Goal: Use online tool/utility: Utilize a website feature to perform a specific function

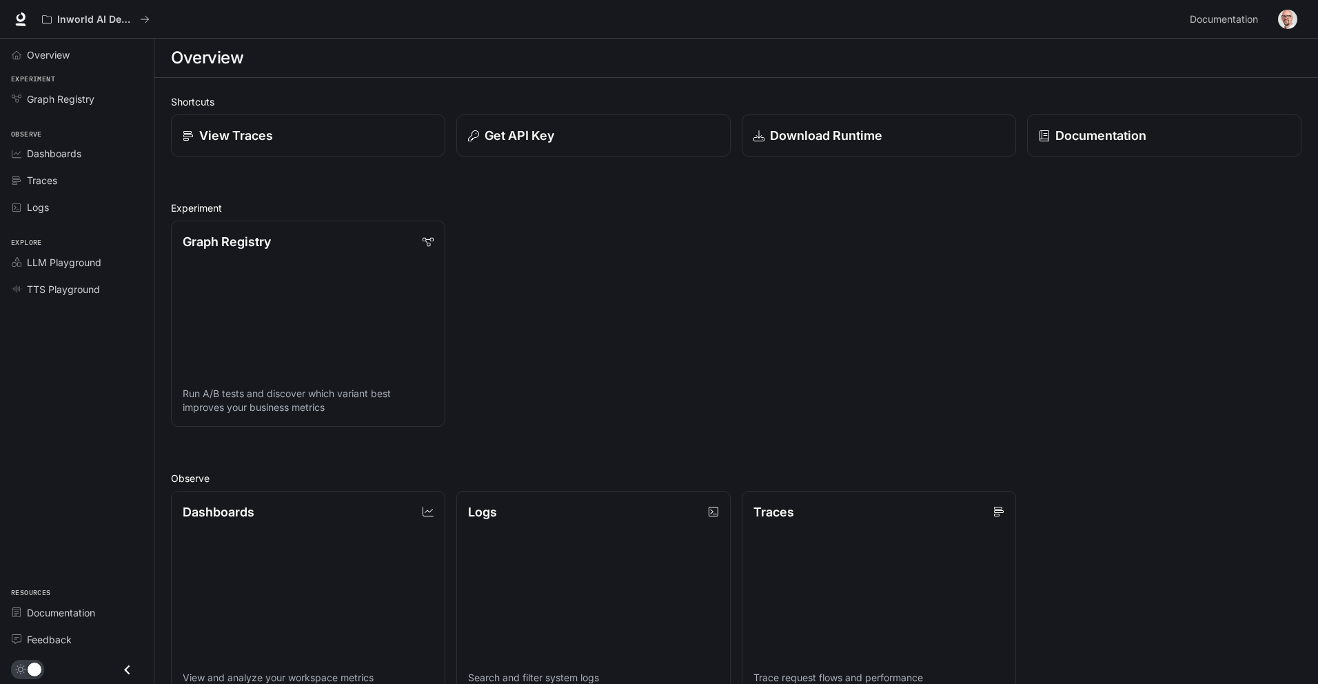
click at [1287, 23] on img "button" at bounding box center [1287, 19] width 19 height 19
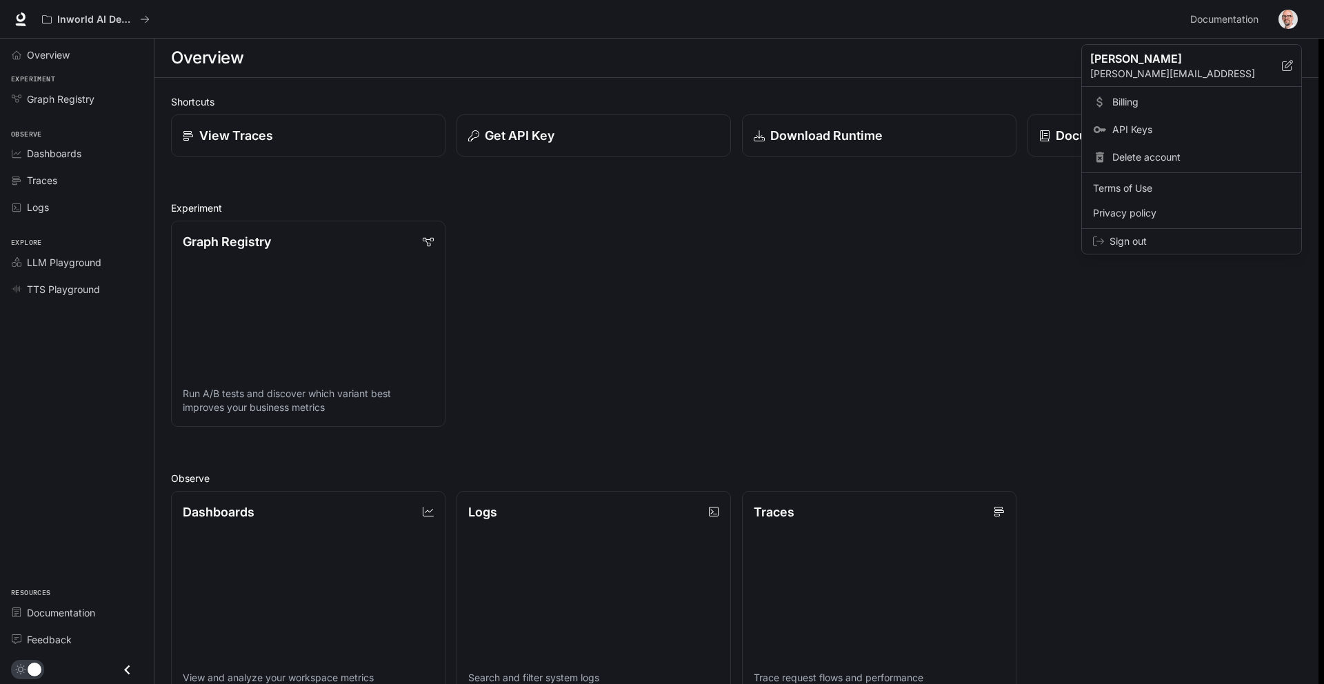
click at [867, 316] on div at bounding box center [662, 342] width 1324 height 684
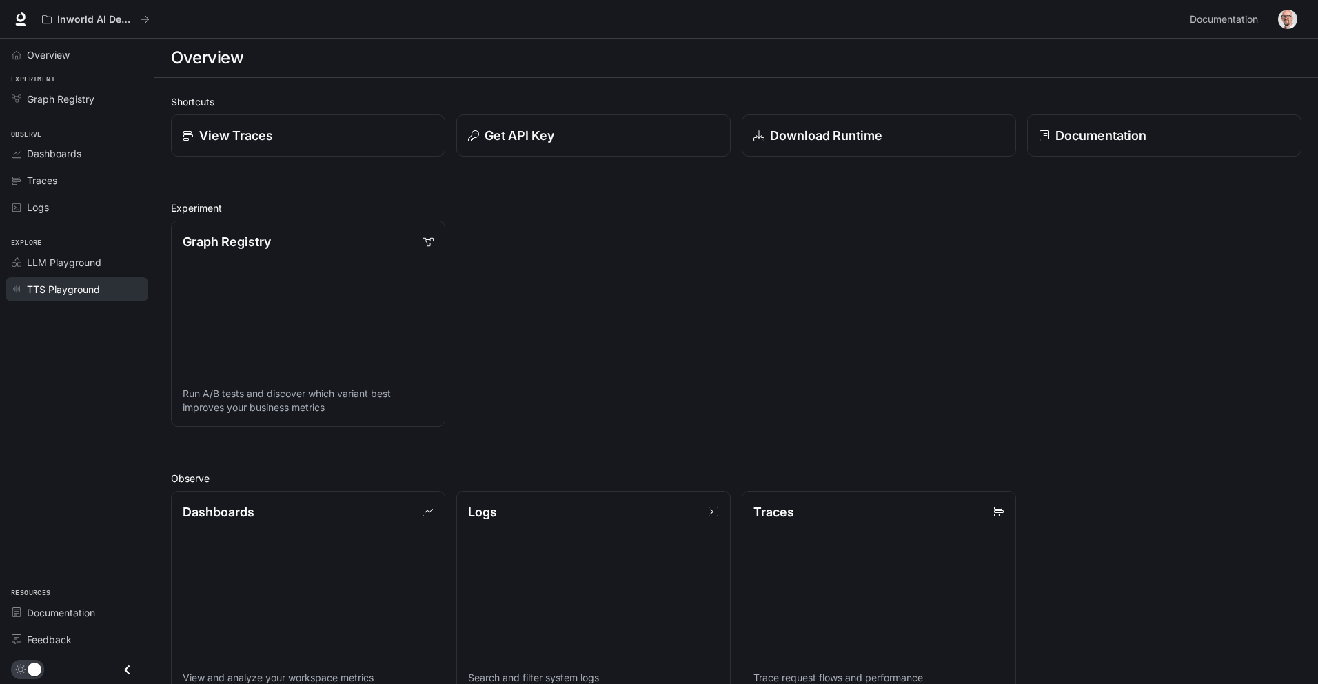
click at [50, 289] on span "TTS Playground" at bounding box center [63, 289] width 73 height 14
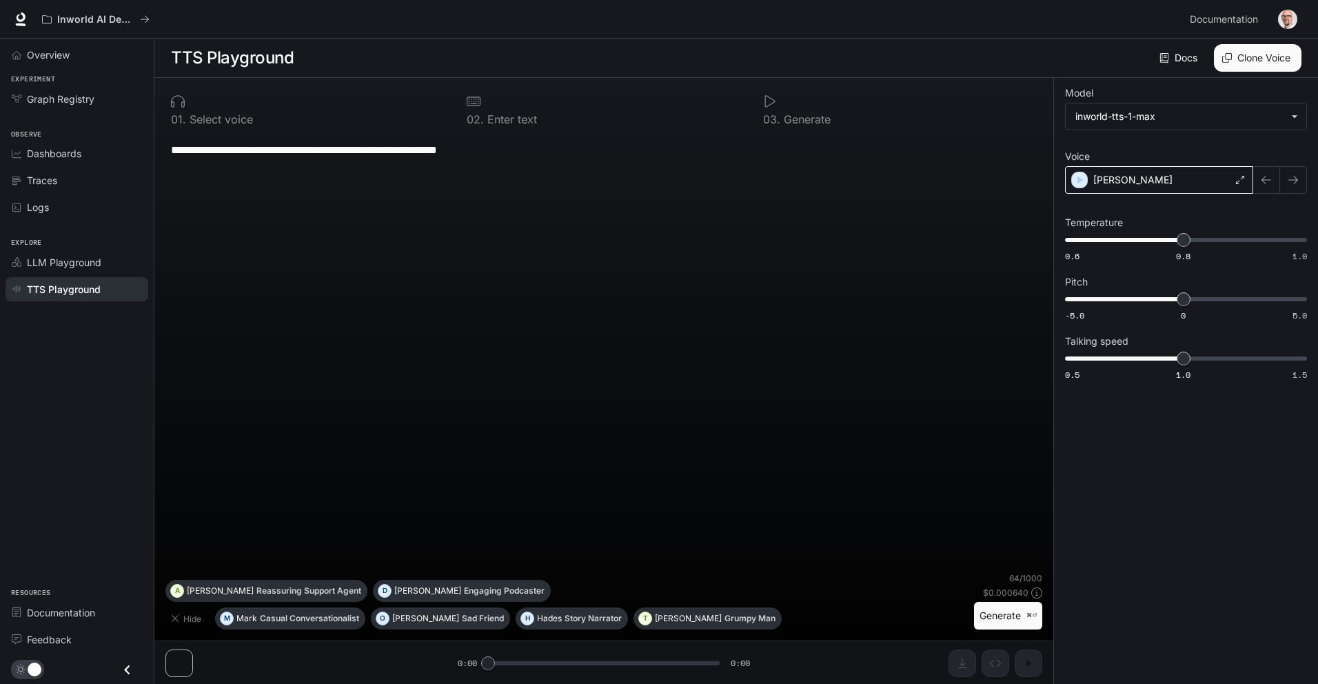
click at [1234, 181] on div "[PERSON_NAME]" at bounding box center [1159, 180] width 188 height 28
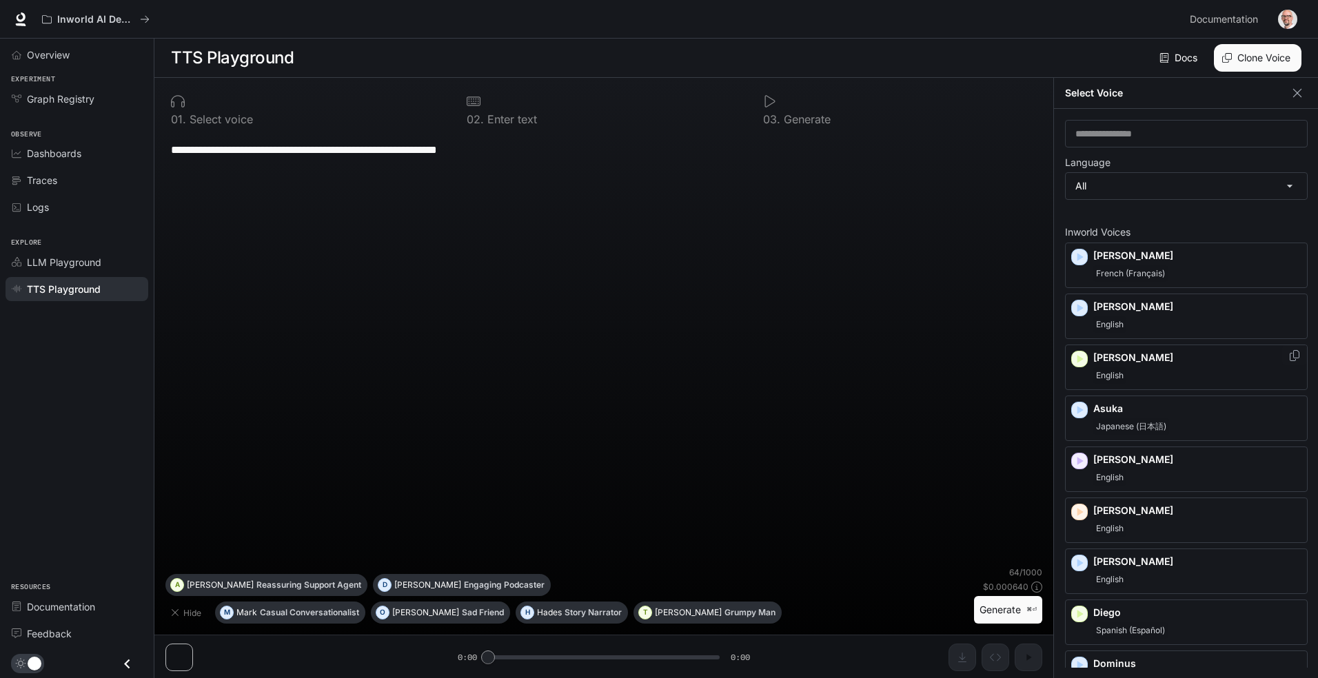
click at [1097, 365] on p "[PERSON_NAME]" at bounding box center [1198, 358] width 208 height 14
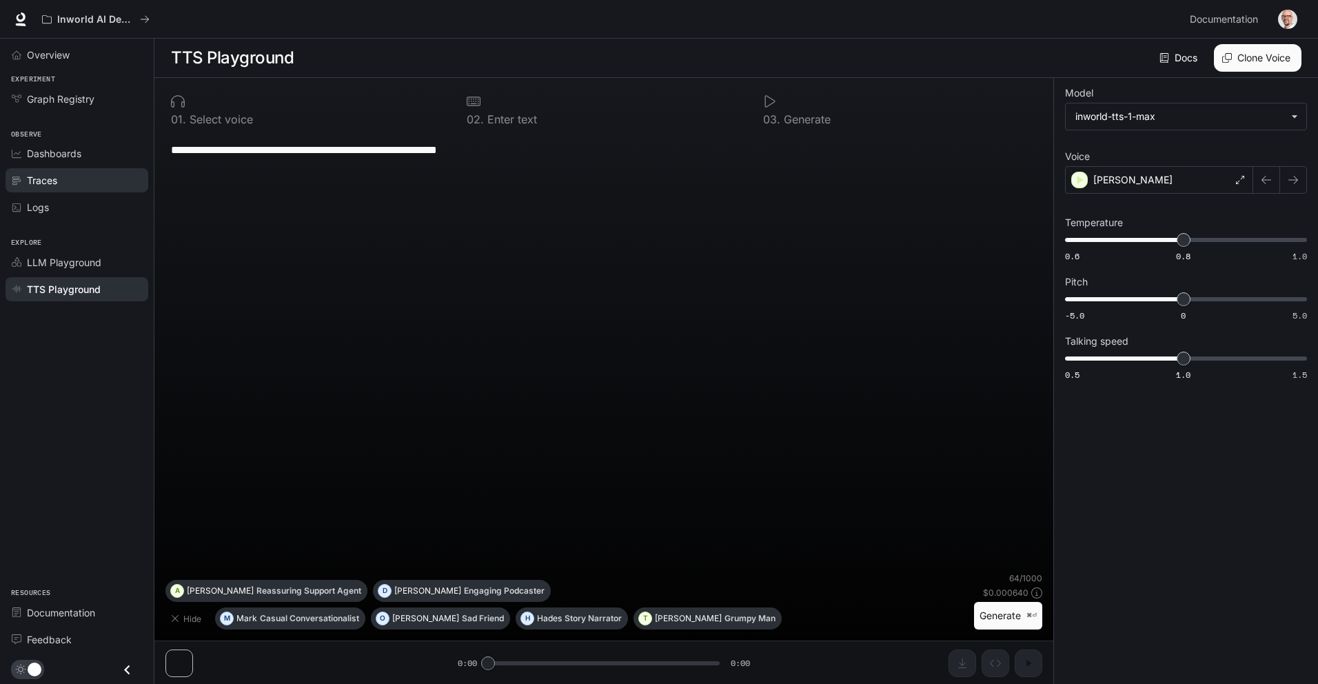
drag, startPoint x: 525, startPoint y: 152, endPoint x: 117, endPoint y: 177, distance: 409.7
click at [9, 150] on div "**********" at bounding box center [659, 342] width 1318 height 685
paste textarea "**********"
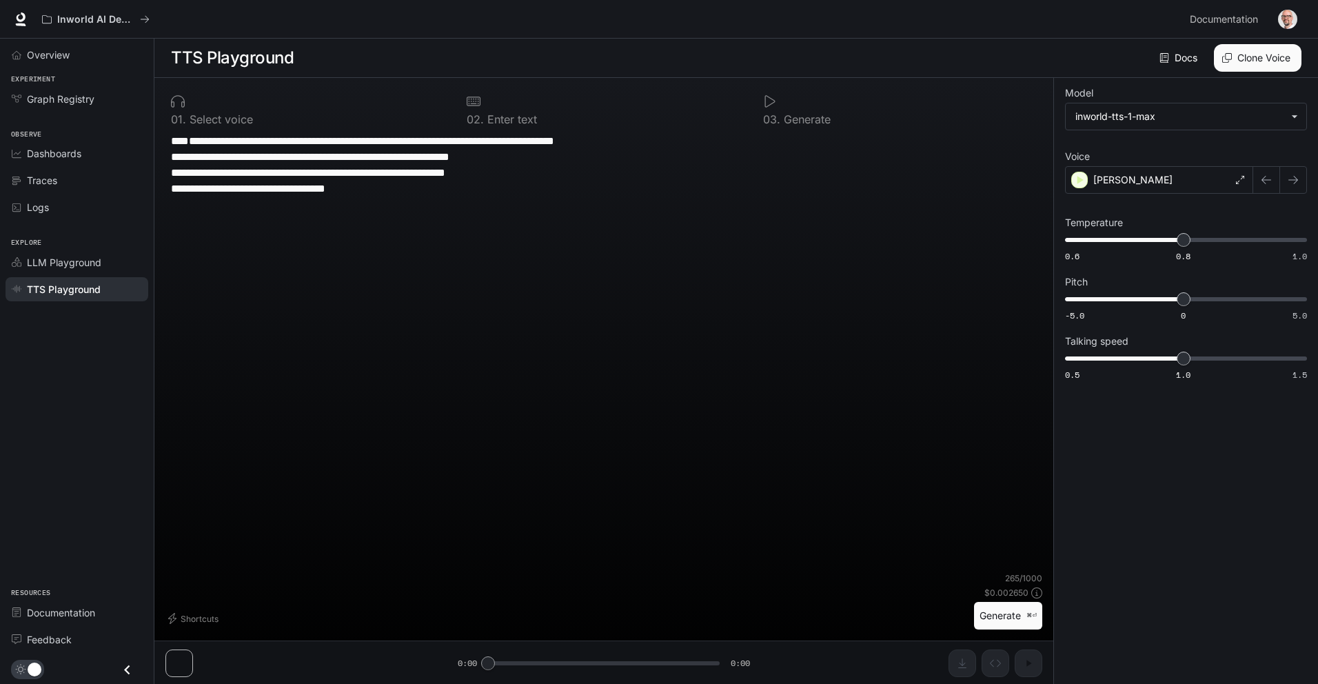
type textarea "**********"
click at [1004, 619] on button "Generate ⌘⏎" at bounding box center [1008, 616] width 68 height 28
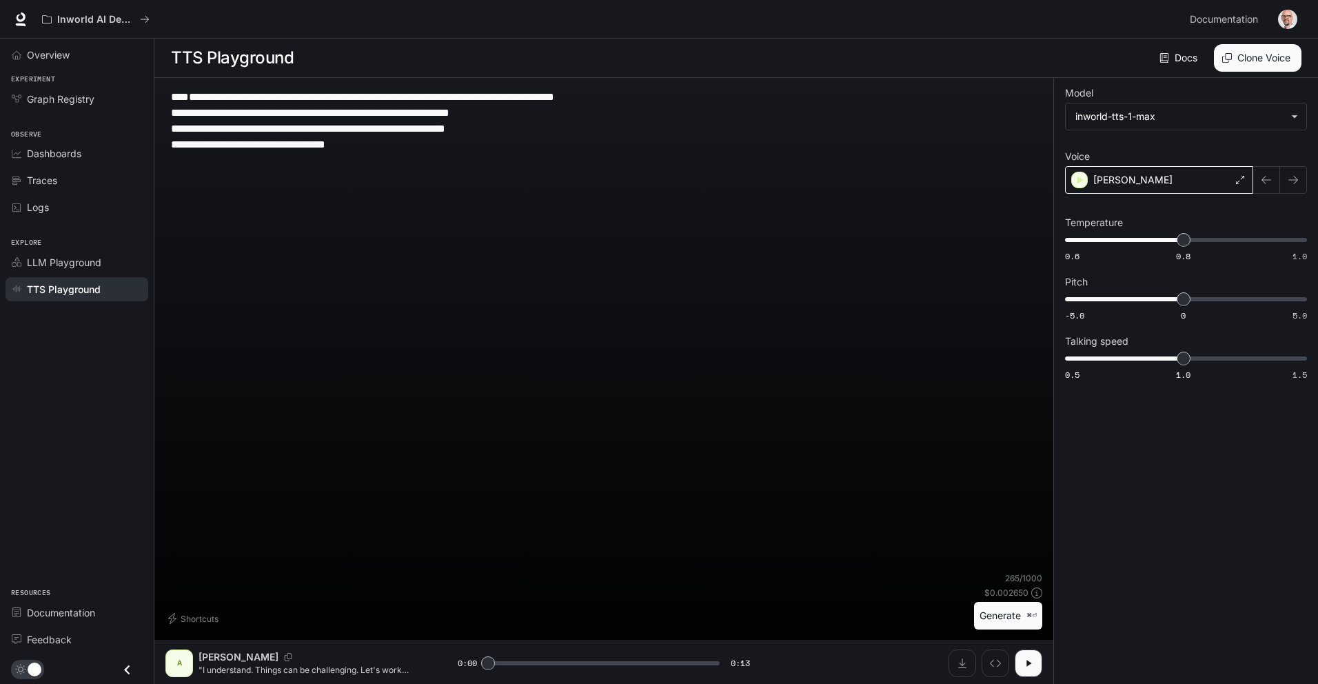
click at [1233, 183] on div "[PERSON_NAME]" at bounding box center [1159, 180] width 188 height 28
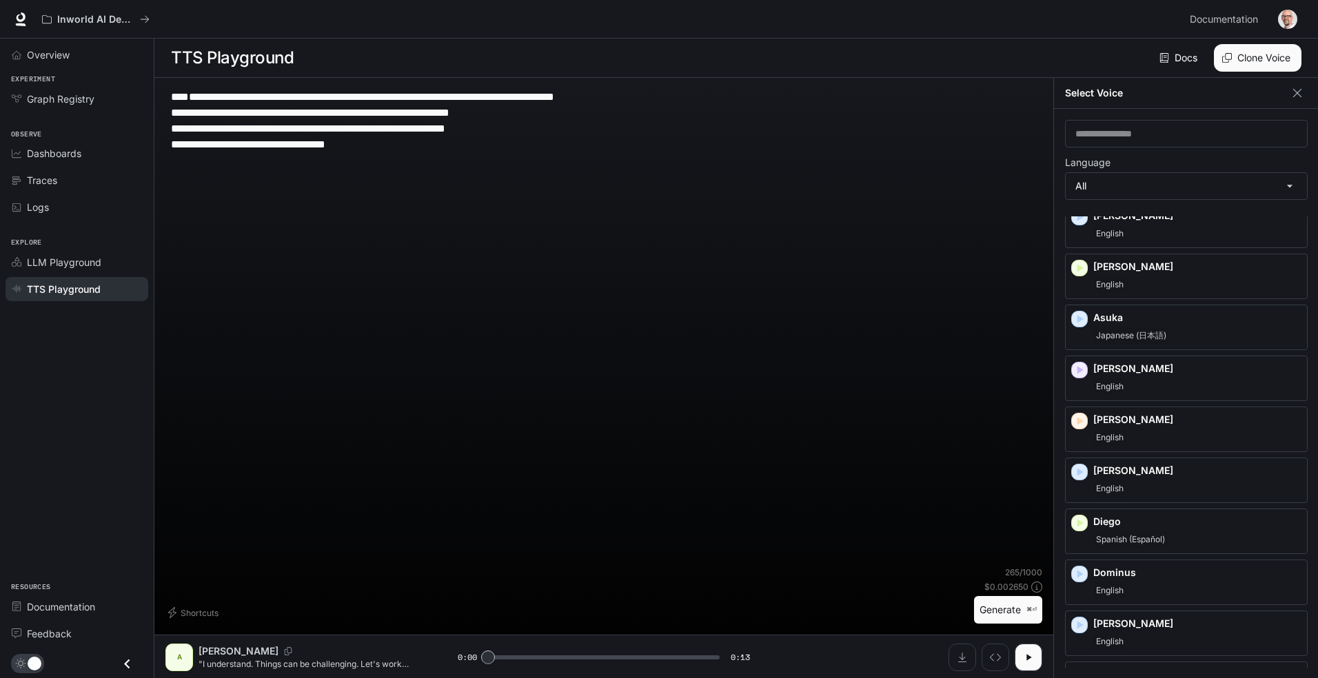
scroll to position [170, 0]
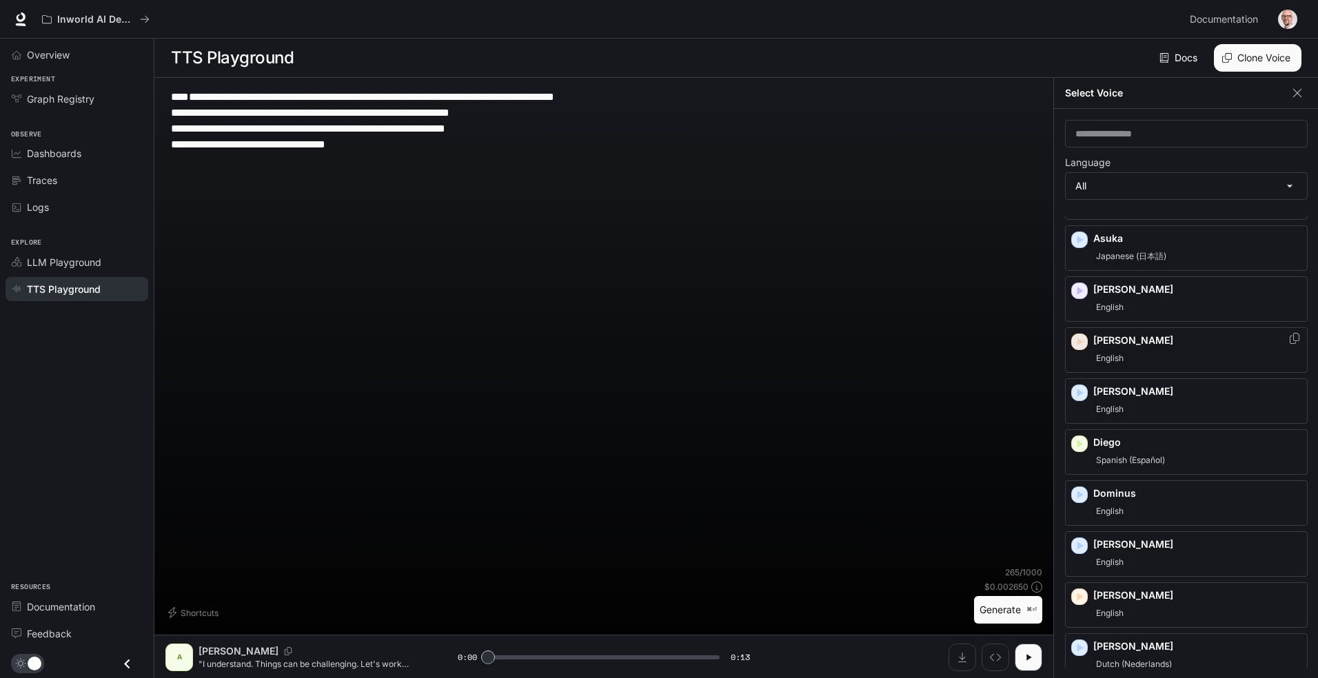
click at [1082, 341] on icon "button" at bounding box center [1081, 342] width 6 height 8
click at [910, 450] on div "**********" at bounding box center [603, 328] width 877 height 478
click at [233, 666] on p ""I understand. Things can be challenging. Let's work together to get you in the…" at bounding box center [312, 664] width 226 height 12
click at [1102, 336] on p "[PERSON_NAME]" at bounding box center [1198, 340] width 208 height 14
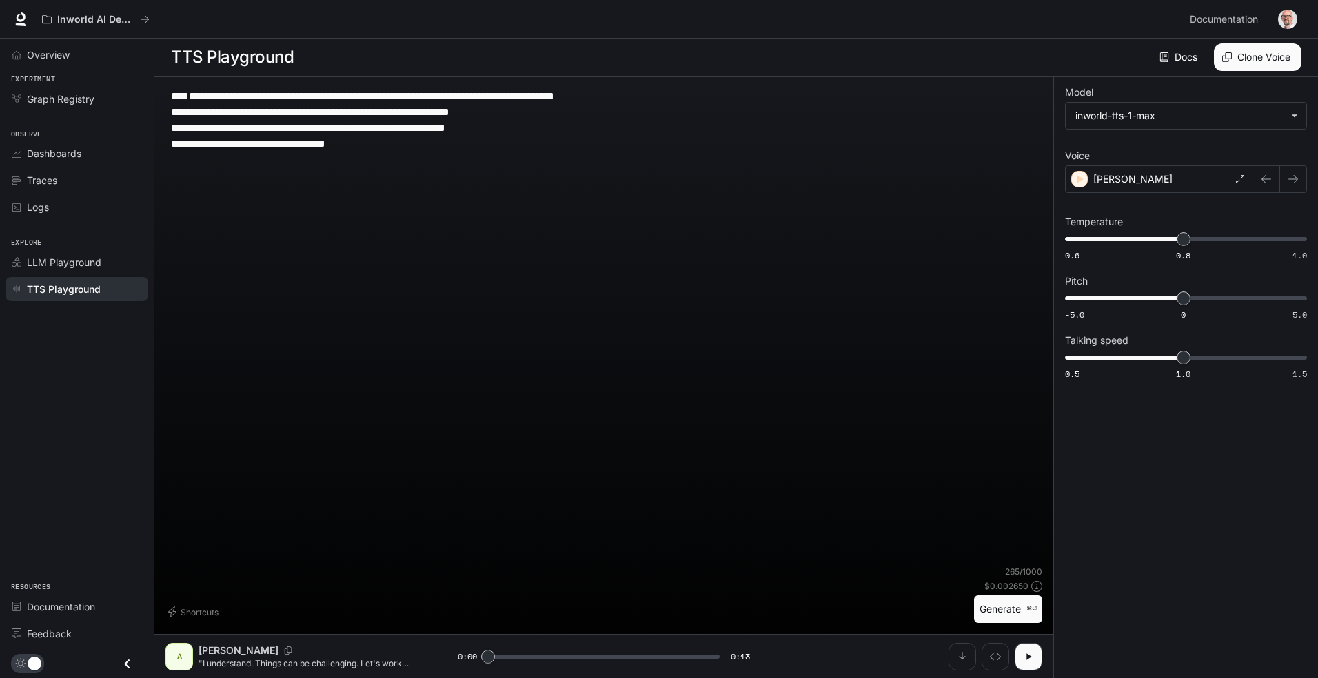
scroll to position [1, 0]
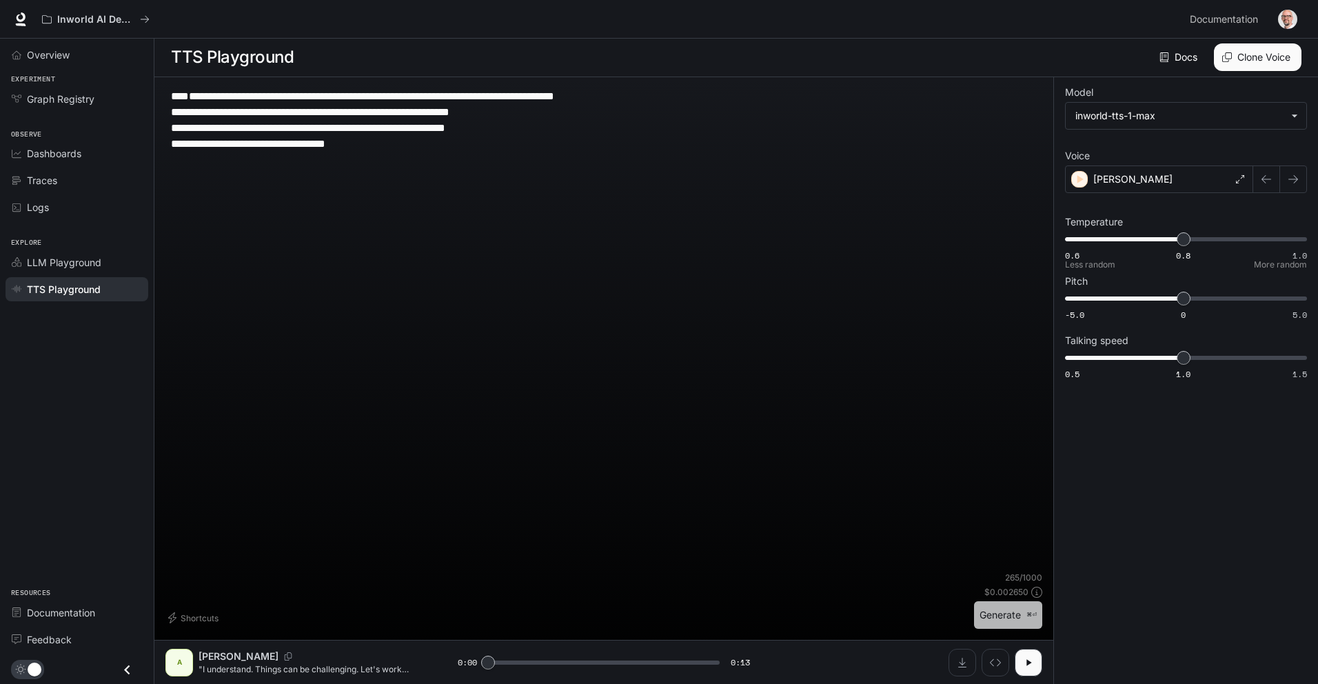
click at [1009, 610] on button "Generate ⌘⏎" at bounding box center [1008, 615] width 68 height 28
click at [1247, 173] on div "[PERSON_NAME]" at bounding box center [1159, 179] width 188 height 28
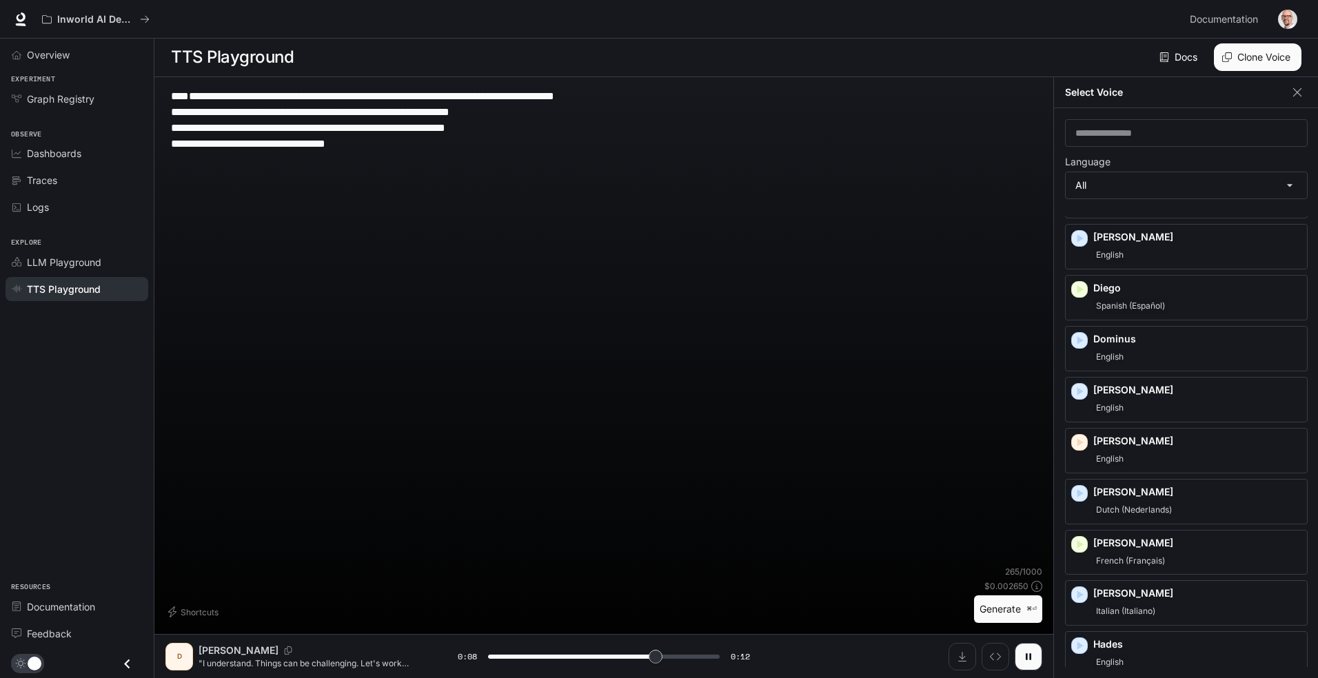
scroll to position [374, 0]
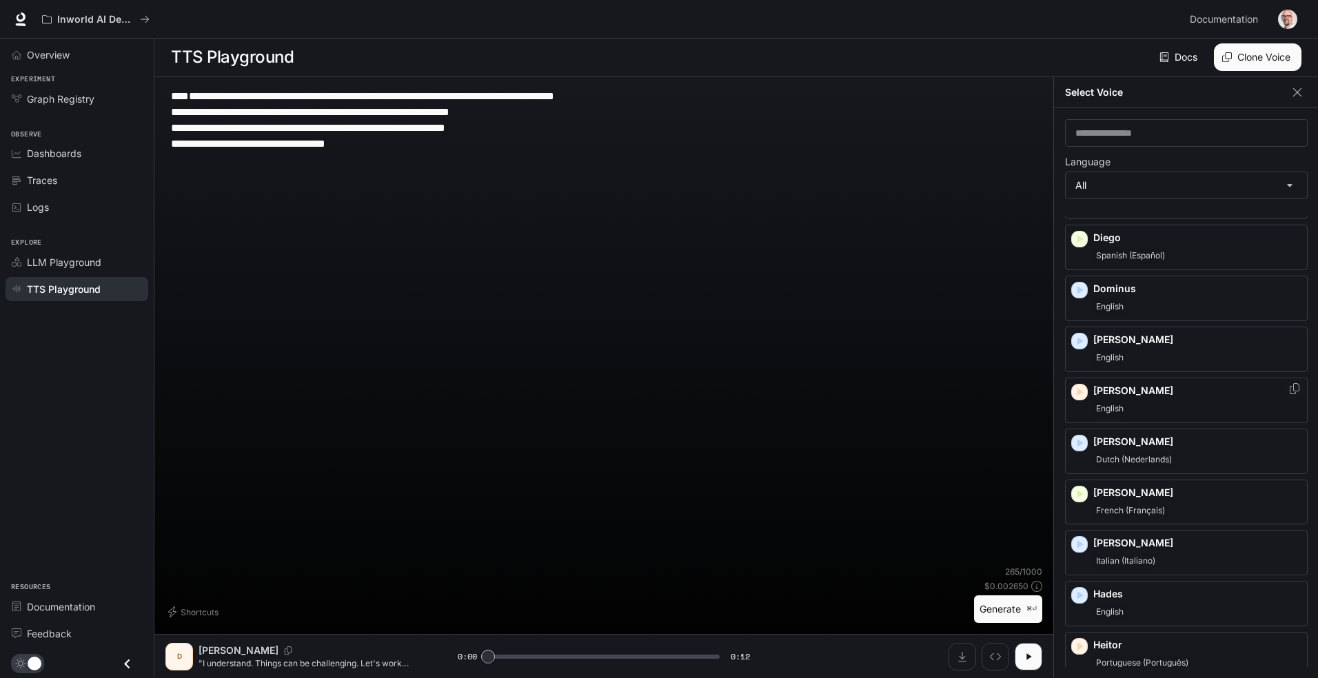
click at [1092, 400] on div "[PERSON_NAME]" at bounding box center [1186, 401] width 243 height 46
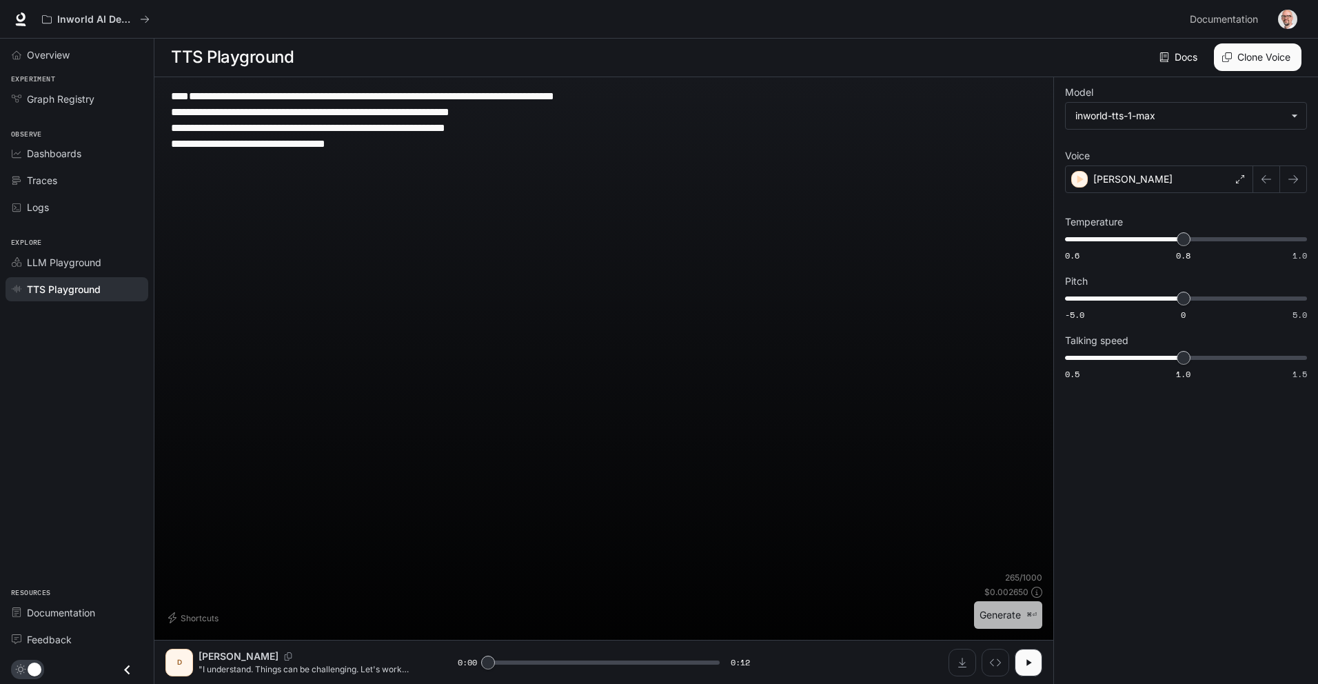
click at [1004, 610] on button "Generate ⌘⏎" at bounding box center [1008, 615] width 68 height 28
click at [1232, 179] on div "[PERSON_NAME]" at bounding box center [1159, 179] width 188 height 28
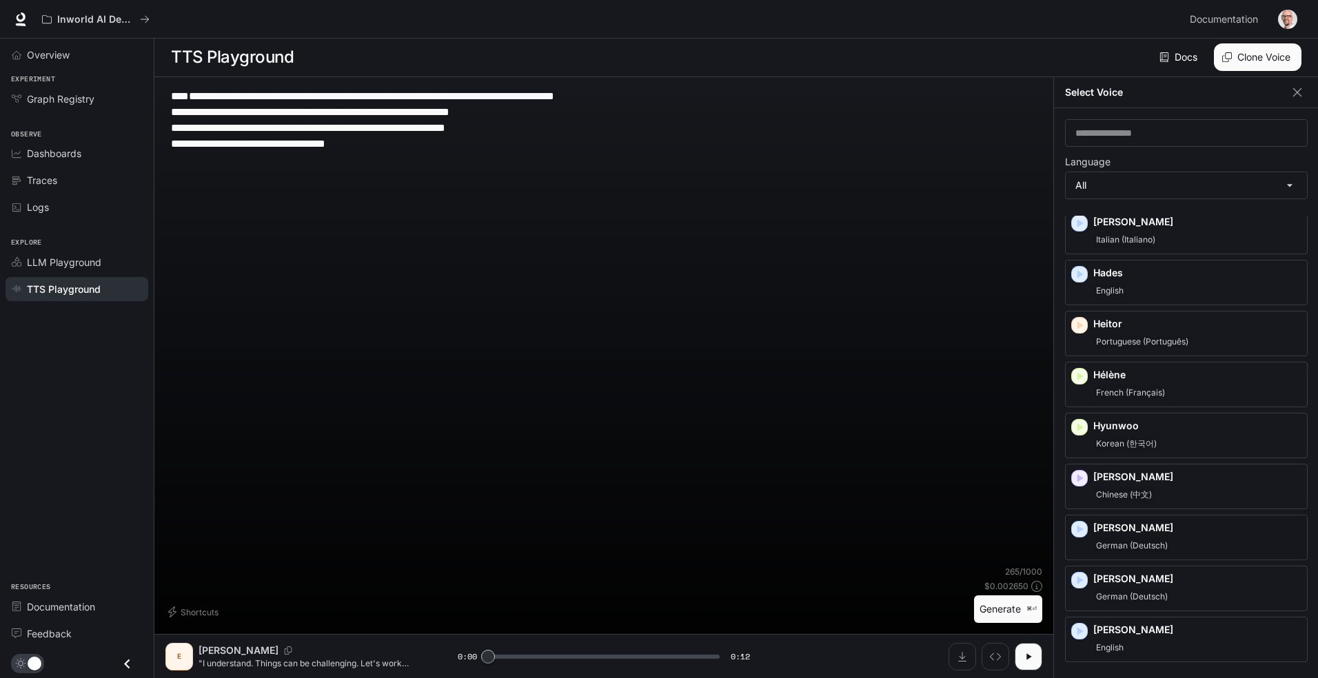
scroll to position [696, 0]
click at [1082, 479] on icon "button" at bounding box center [1080, 478] width 14 height 14
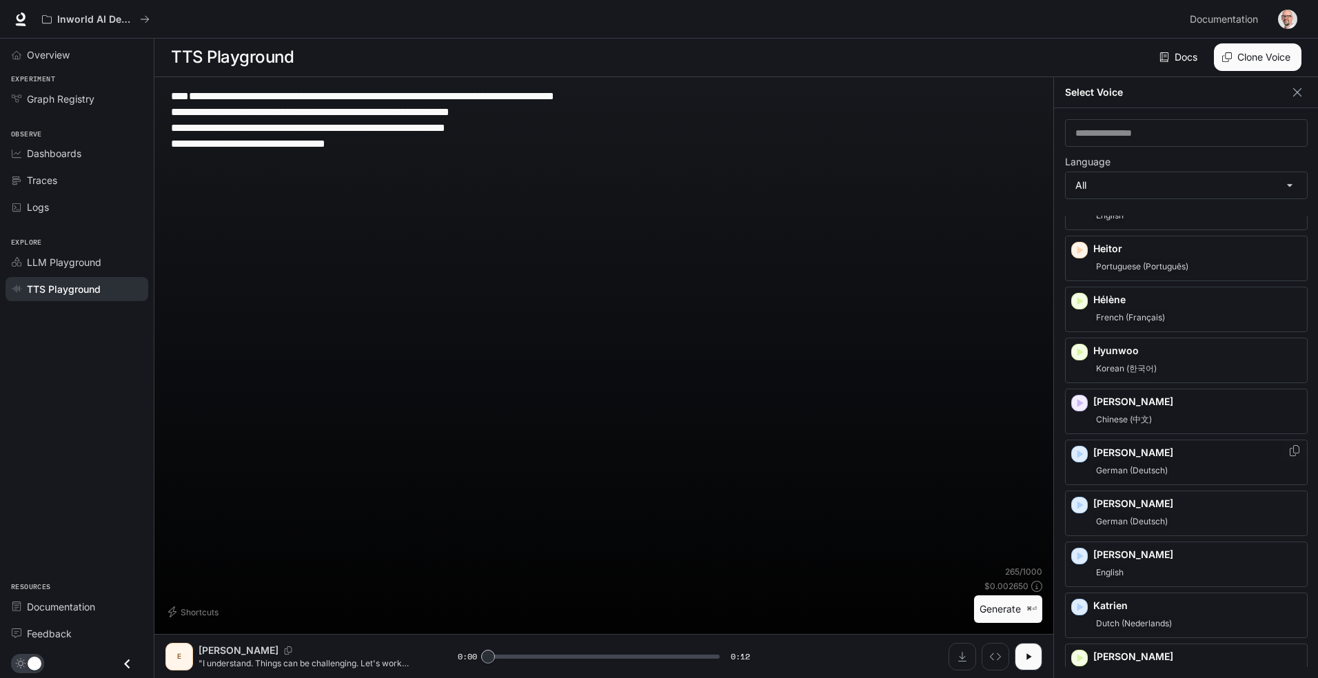
scroll to position [869, 0]
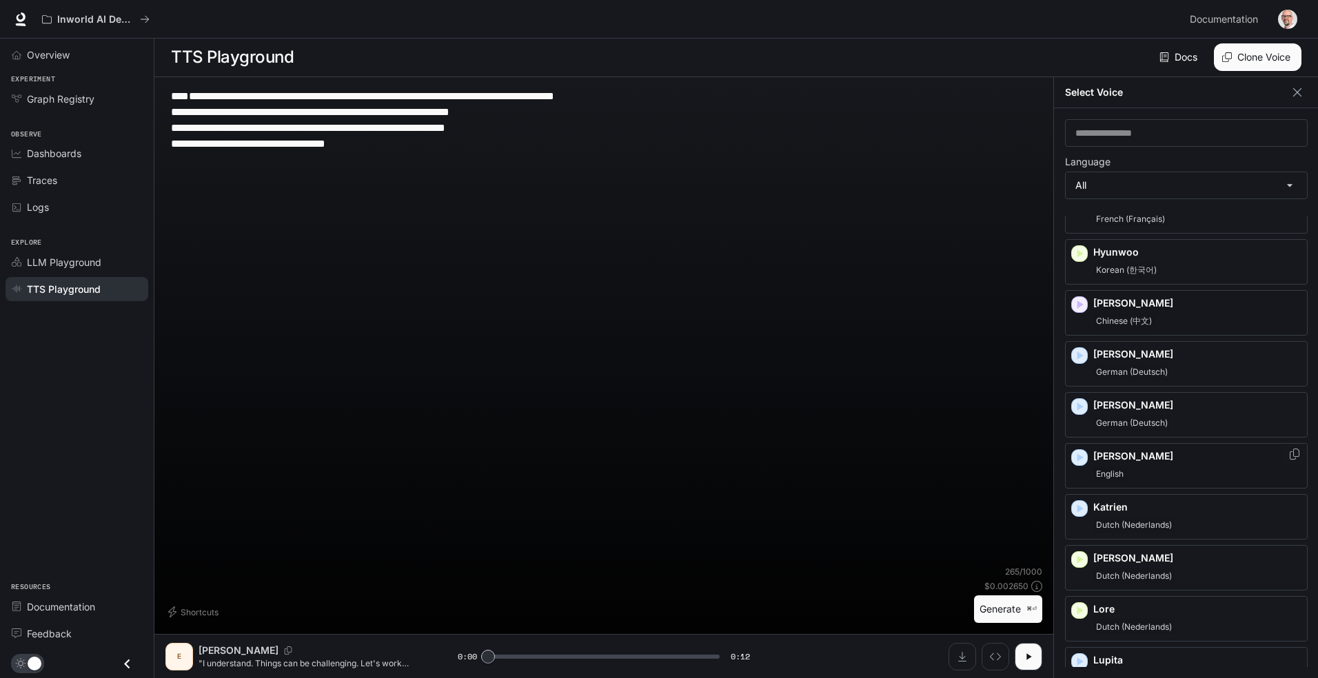
click at [1083, 452] on icon "button" at bounding box center [1080, 458] width 14 height 14
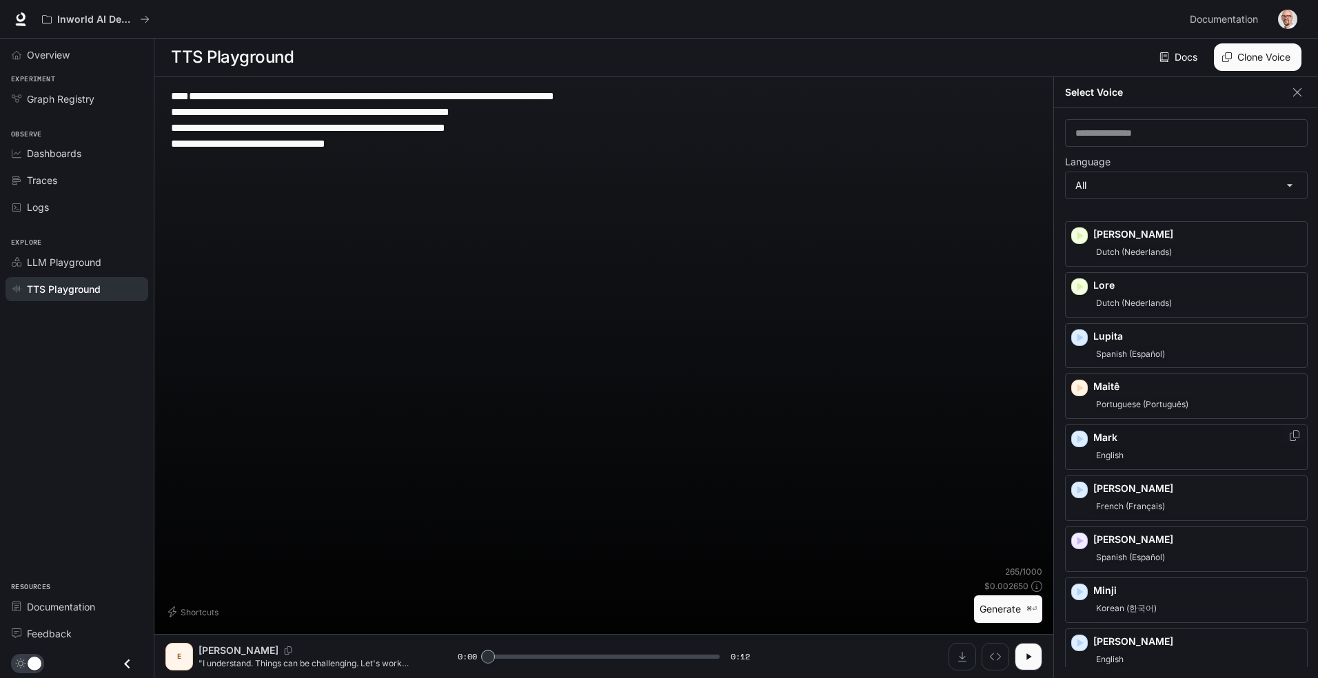
scroll to position [1202, 0]
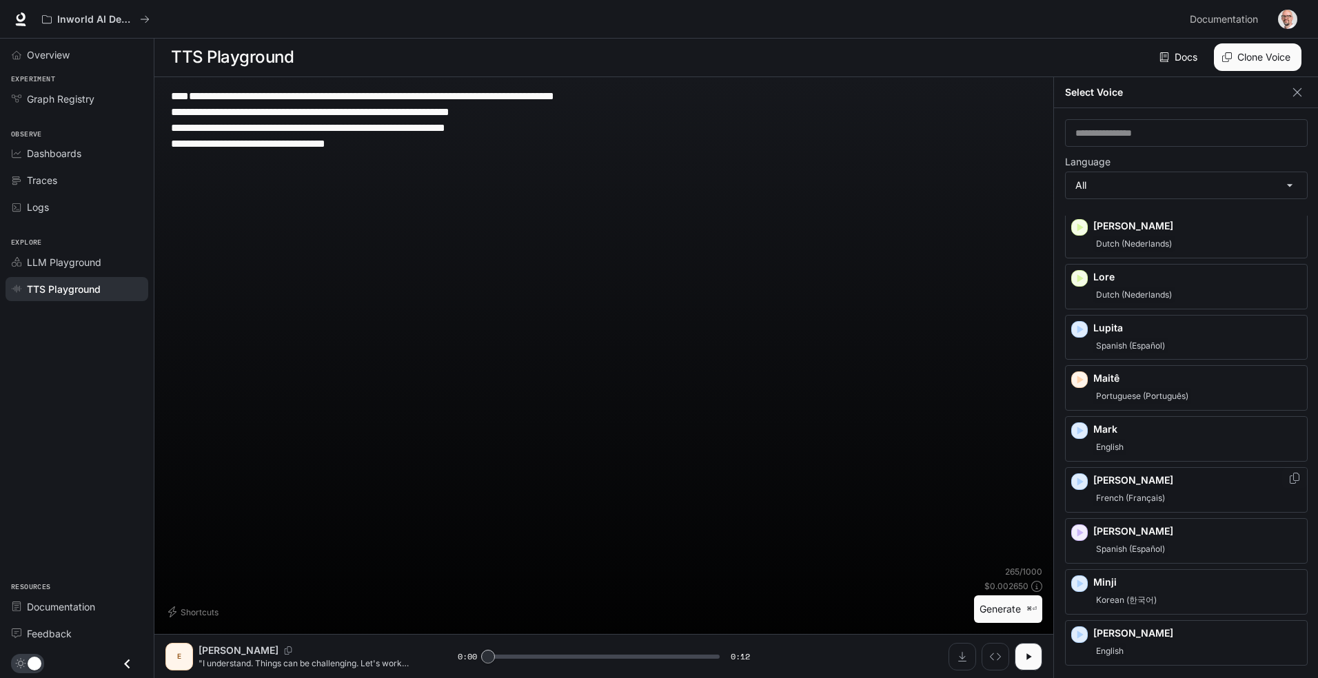
click at [1083, 481] on icon "button" at bounding box center [1080, 482] width 14 height 14
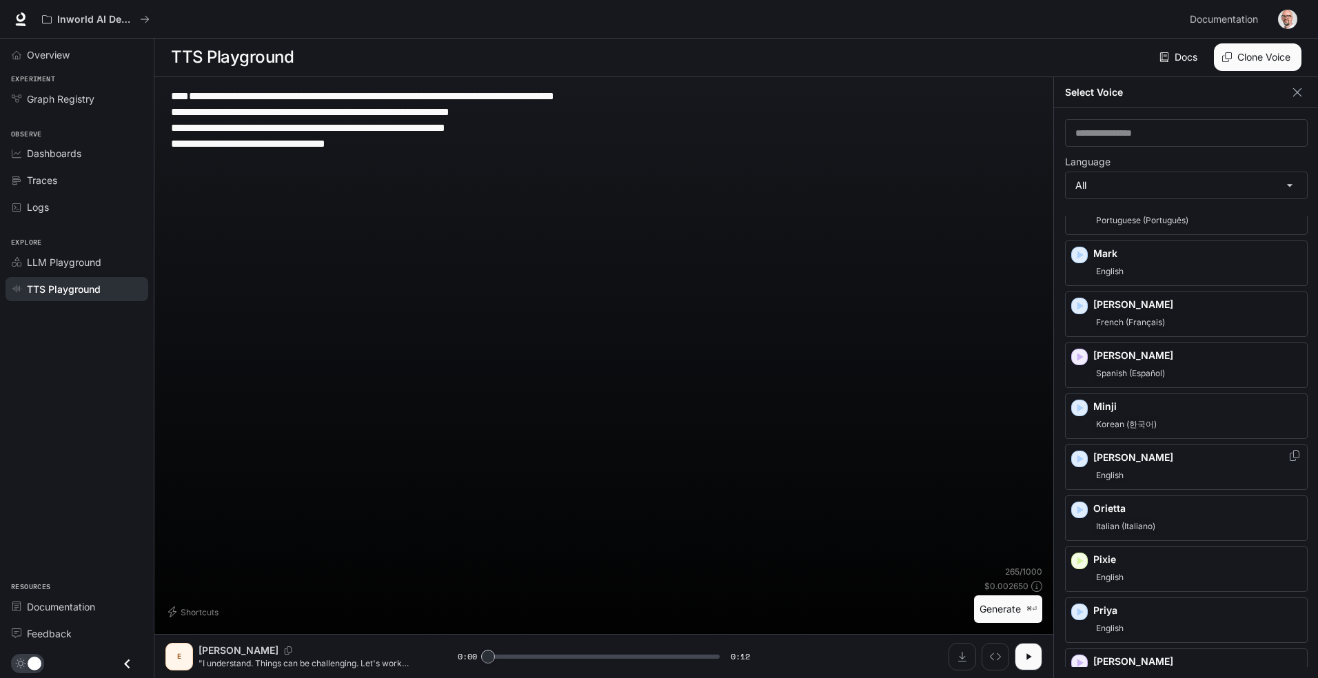
scroll to position [1386, 0]
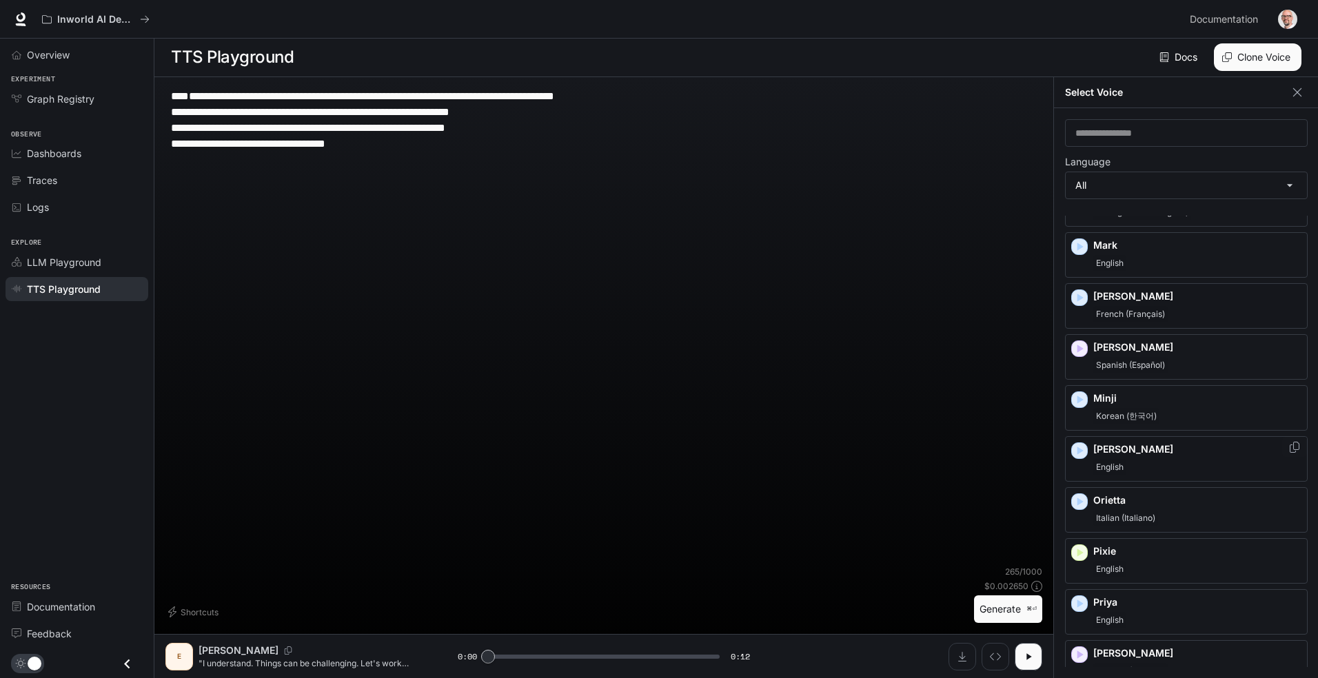
click at [1082, 451] on icon "button" at bounding box center [1081, 451] width 6 height 8
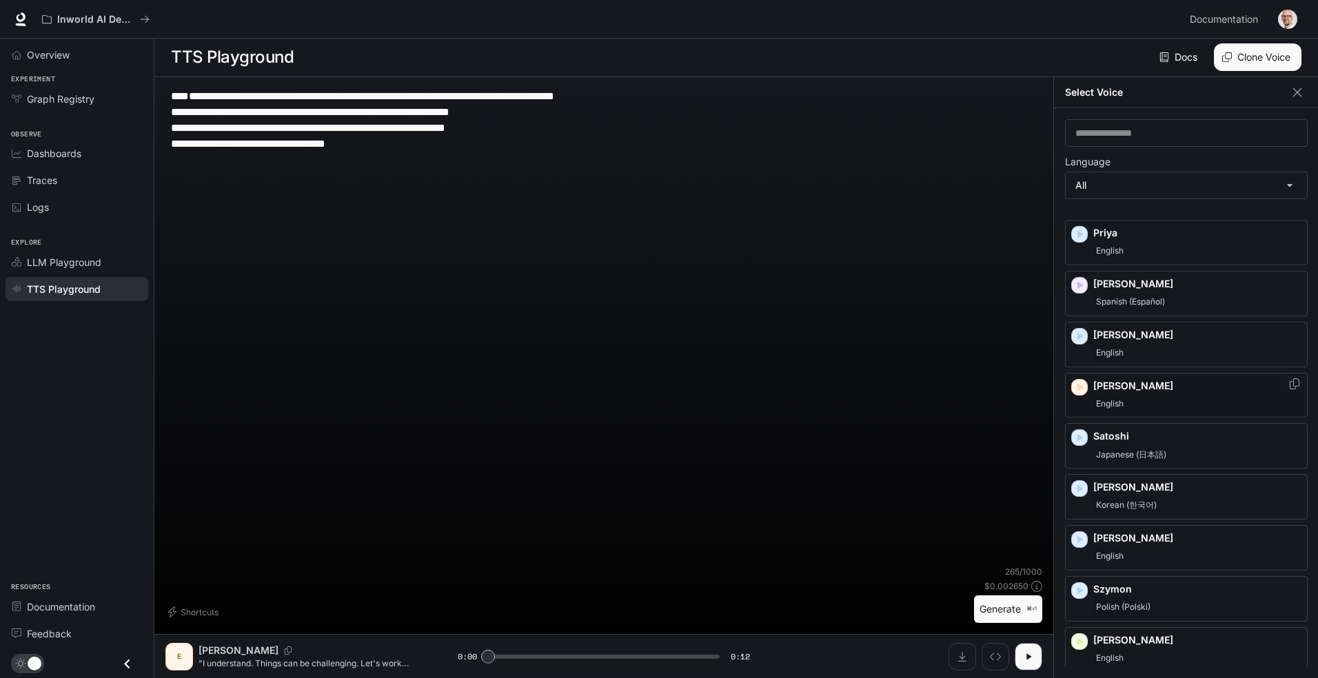
scroll to position [1789, 0]
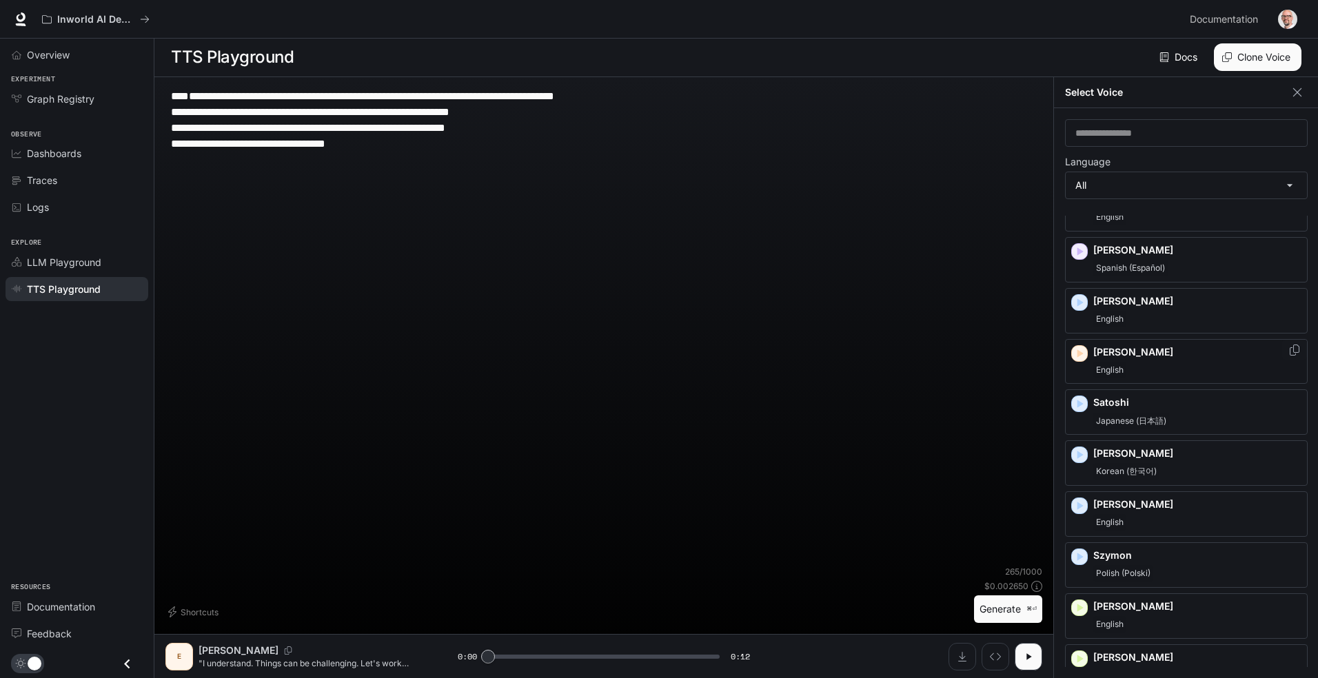
click at [1081, 353] on icon "button" at bounding box center [1081, 354] width 6 height 8
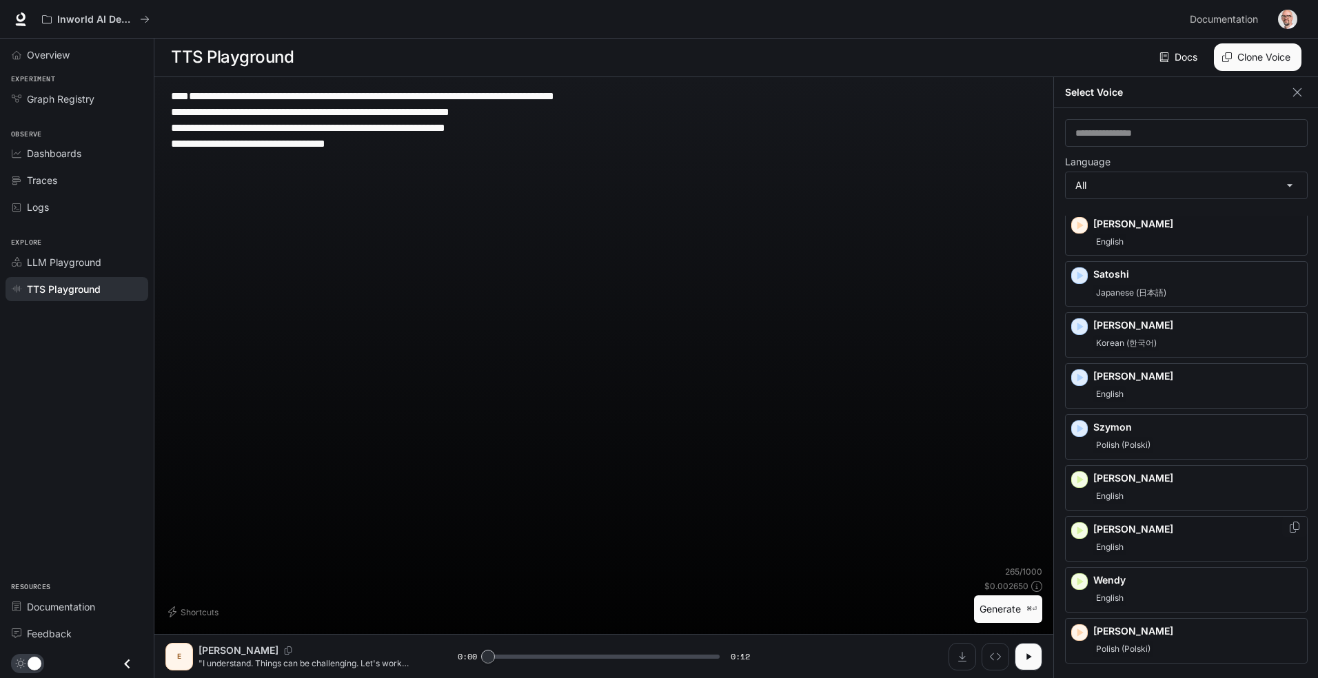
scroll to position [1940, 0]
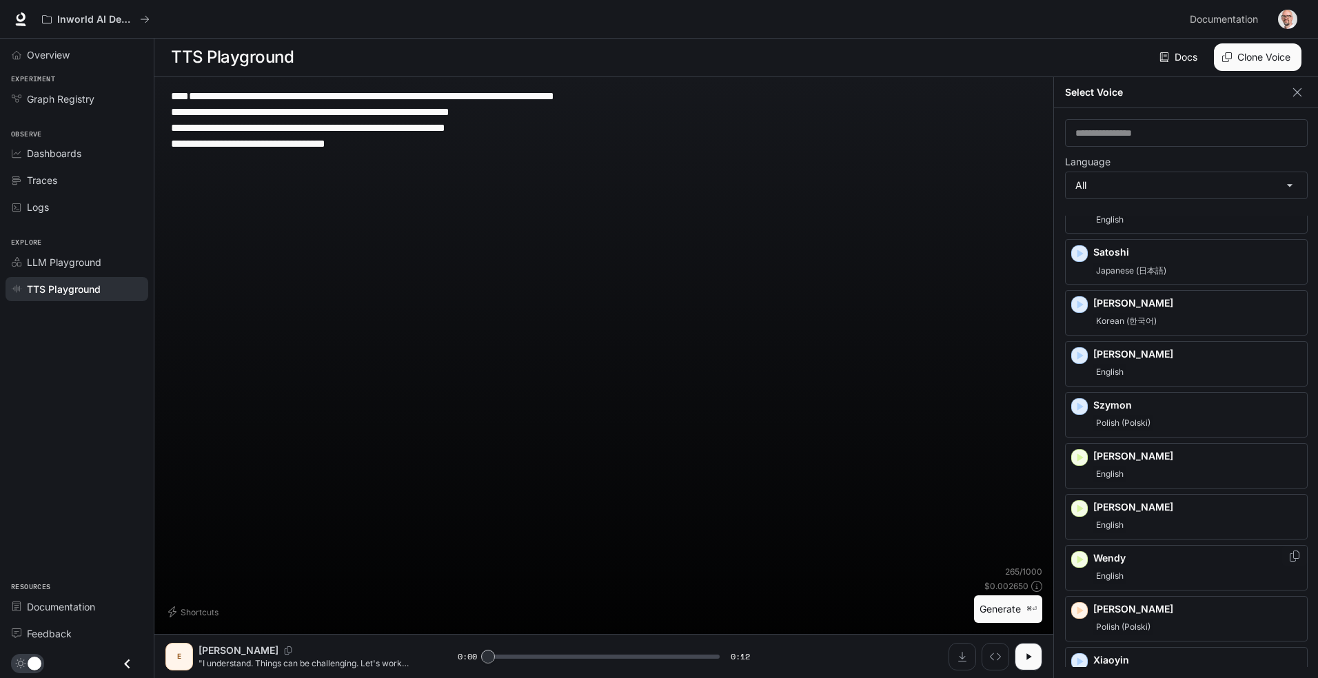
click at [1078, 563] on icon "button" at bounding box center [1081, 560] width 6 height 8
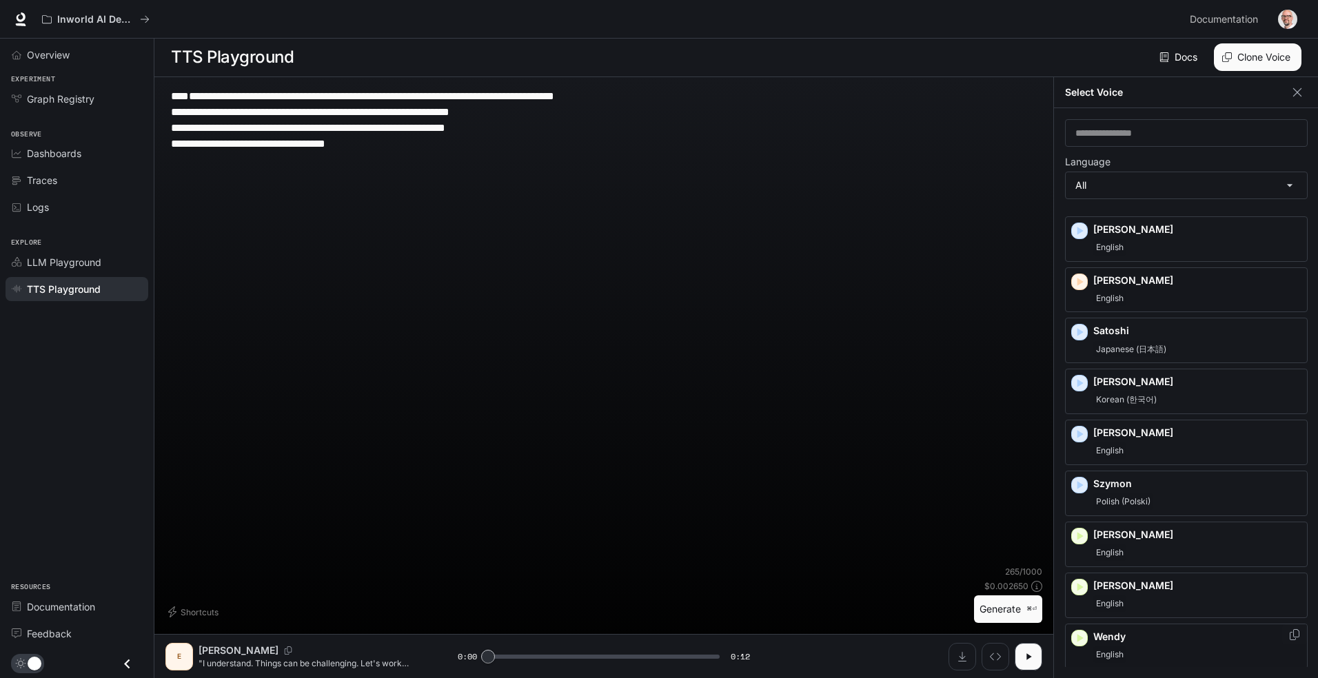
scroll to position [1860, 0]
click at [1105, 289] on div "[PERSON_NAME]" at bounding box center [1198, 290] width 208 height 33
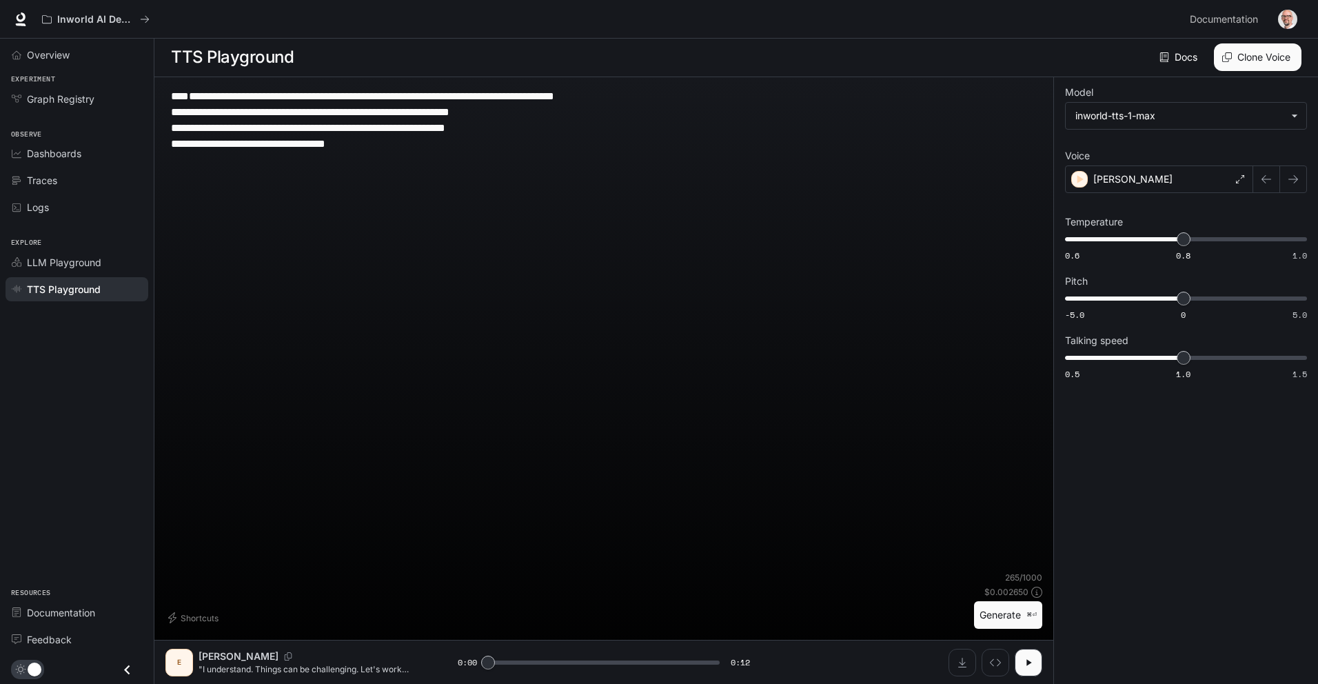
click at [1003, 618] on button "Generate ⌘⏎" at bounding box center [1008, 615] width 68 height 28
type input "*"
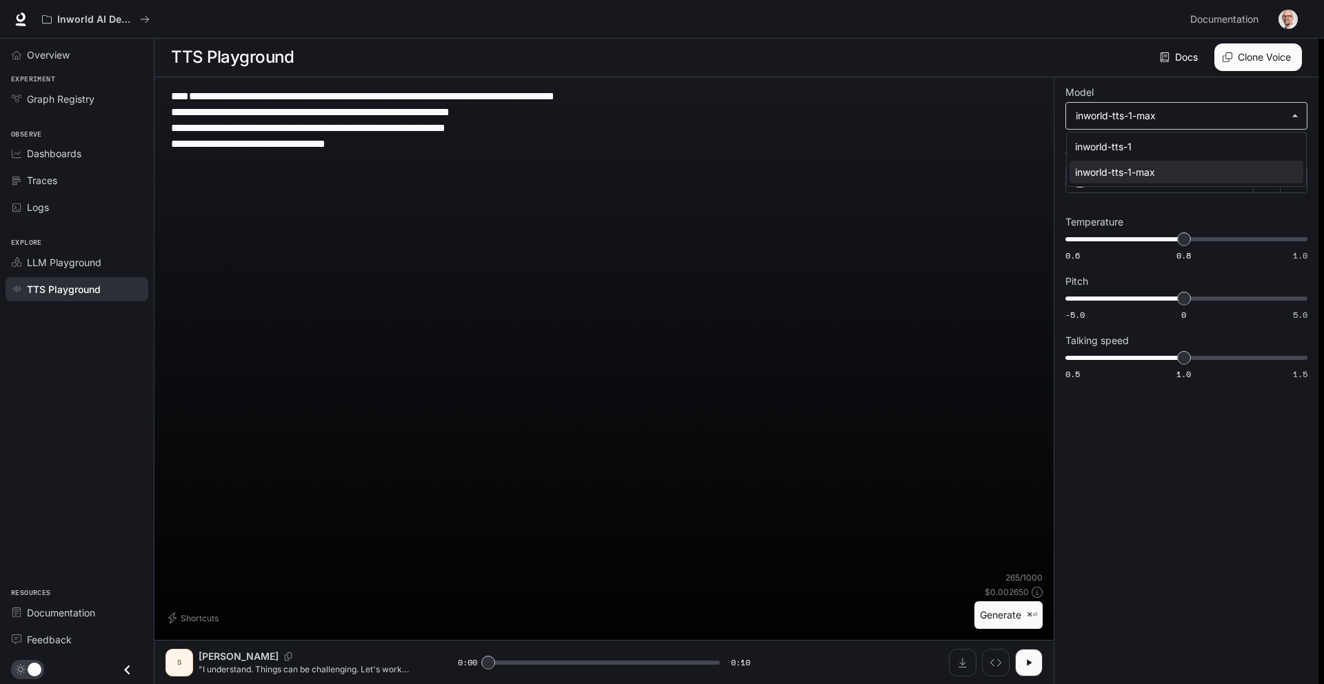
click at [1293, 117] on body "**********" at bounding box center [662, 341] width 1324 height 685
click at [1195, 92] on div at bounding box center [662, 342] width 1324 height 684
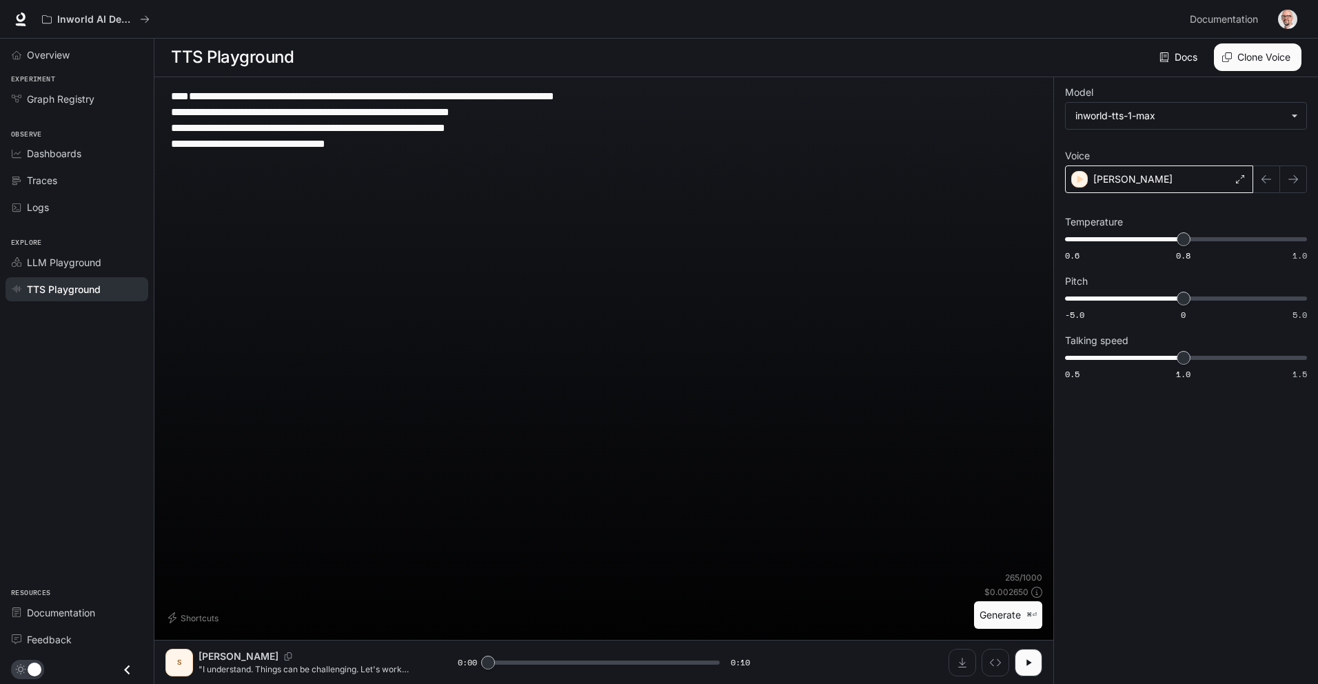
click at [1161, 180] on div "[PERSON_NAME]" at bounding box center [1159, 179] width 188 height 28
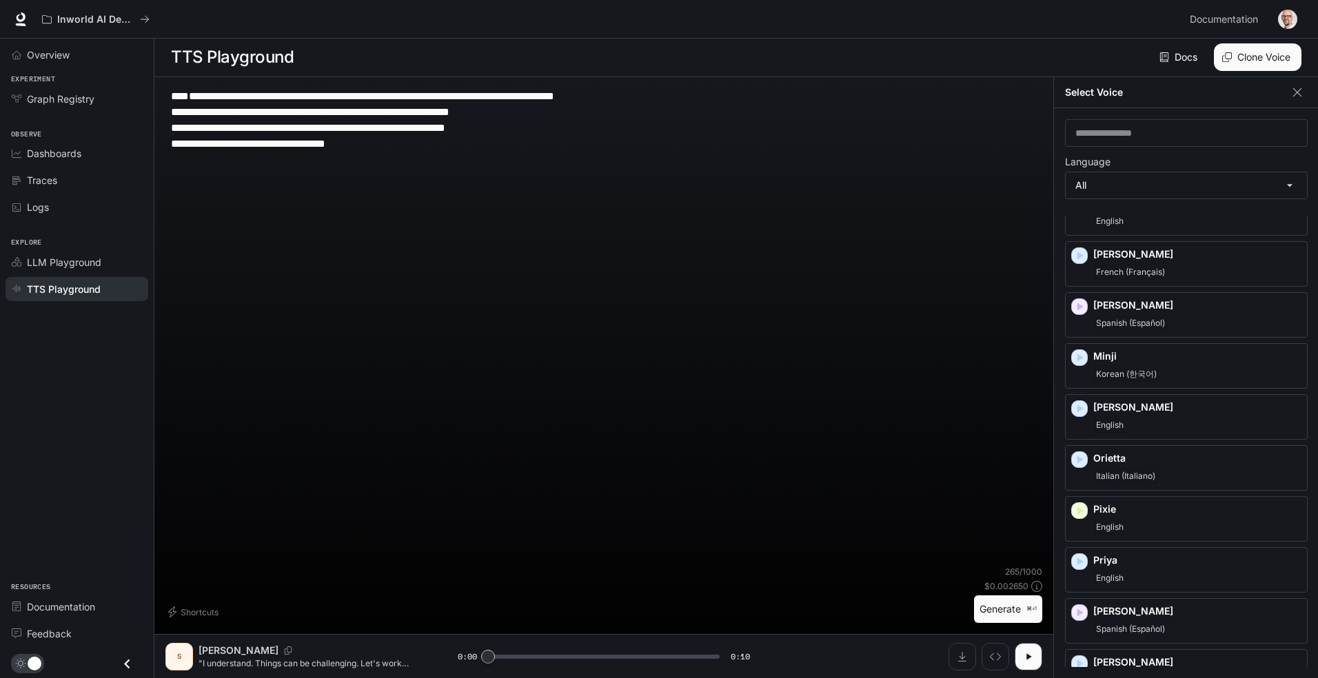
scroll to position [756, 0]
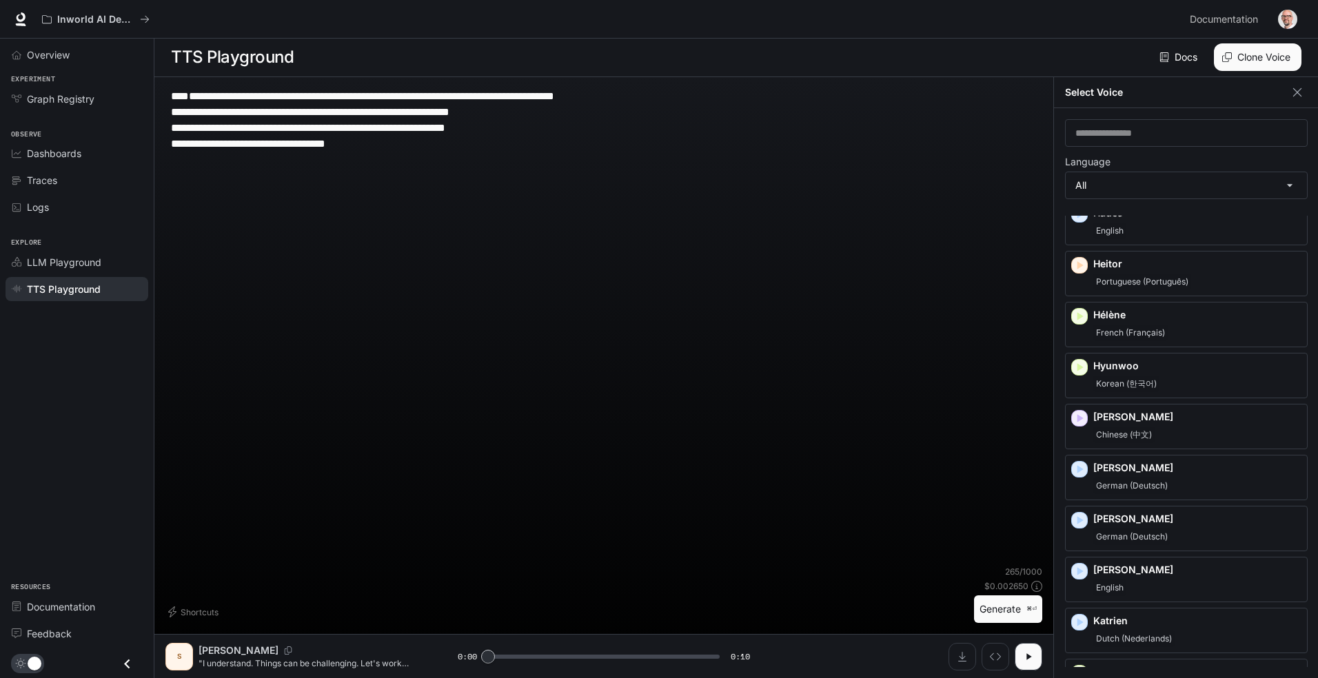
click at [778, 415] on div "**********" at bounding box center [603, 327] width 877 height 478
